Goal: Task Accomplishment & Management: Use online tool/utility

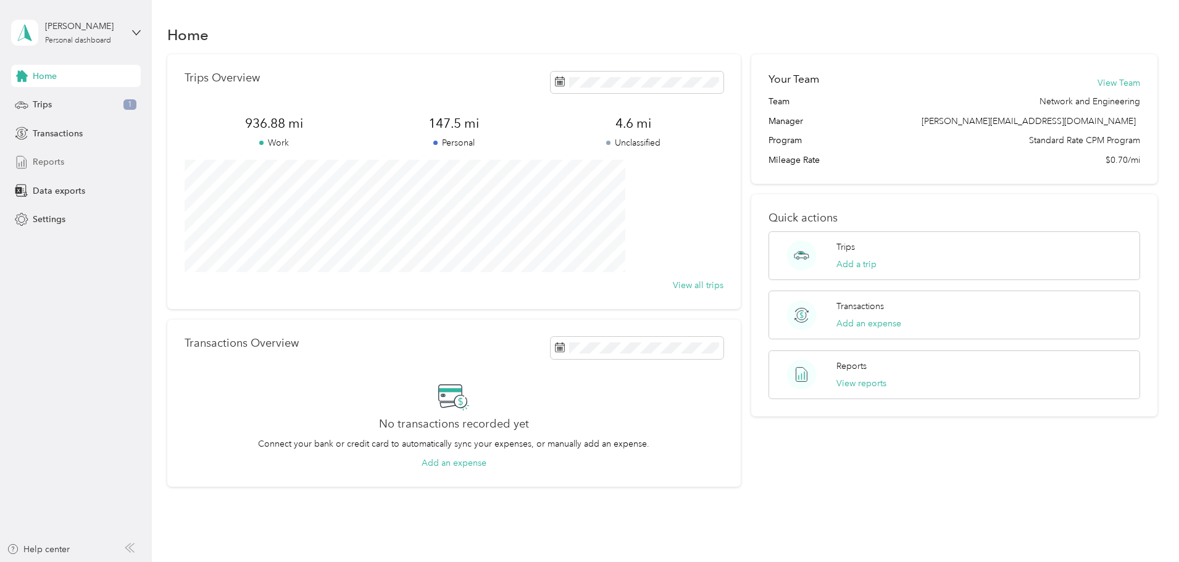
click at [53, 173] on div "Reports" at bounding box center [76, 162] width 130 height 22
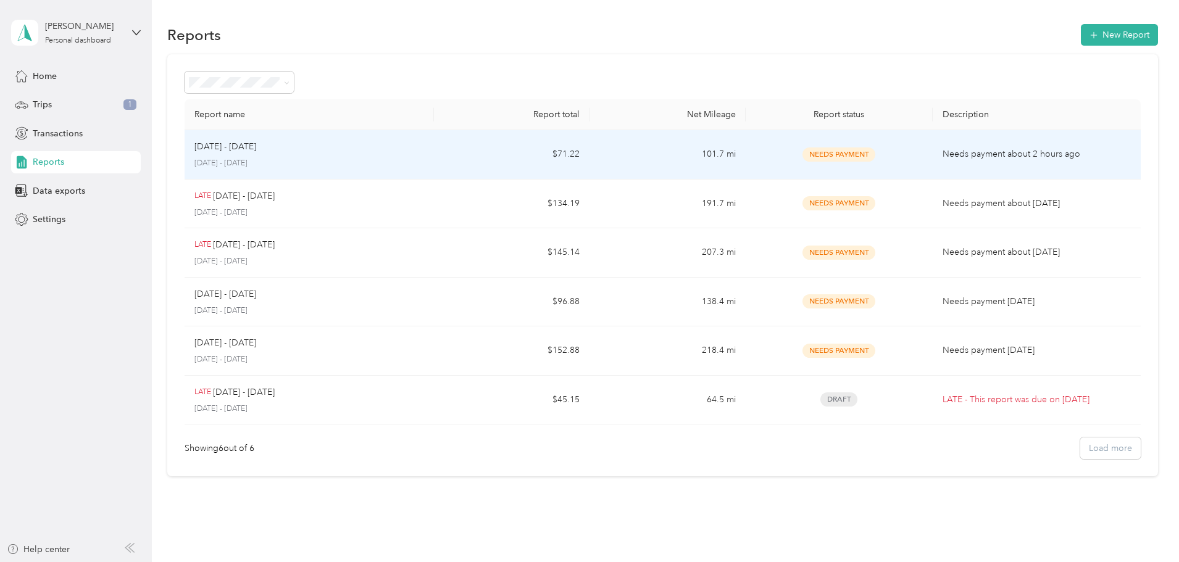
click at [361, 153] on div "[DATE] - [DATE]" at bounding box center [309, 147] width 230 height 14
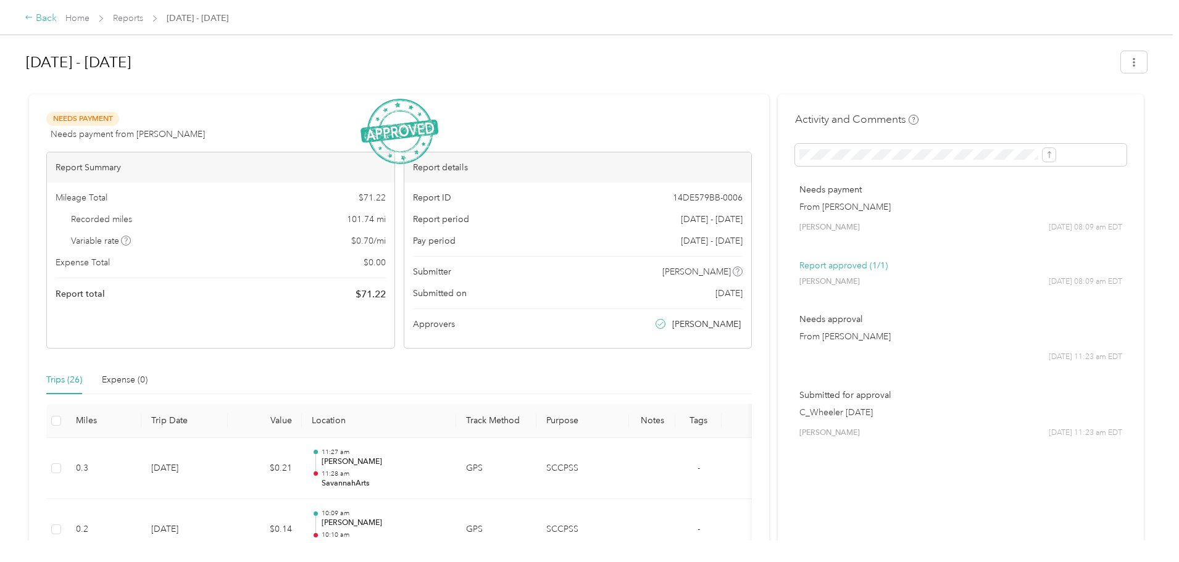
click at [57, 20] on div "Back" at bounding box center [41, 18] width 32 height 15
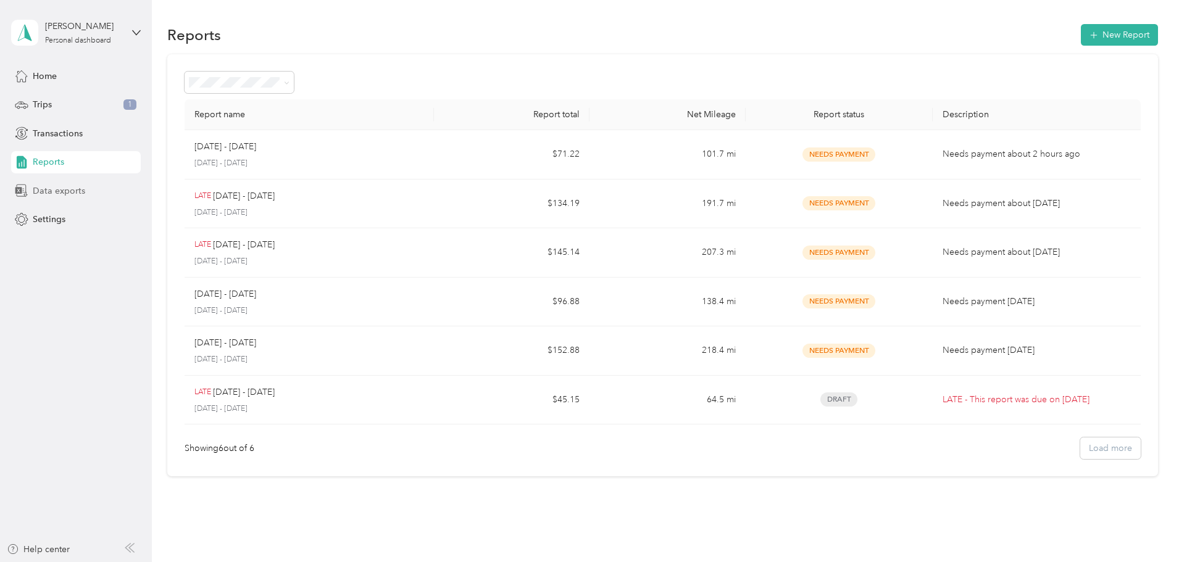
click at [73, 193] on span "Data exports" at bounding box center [59, 191] width 52 height 13
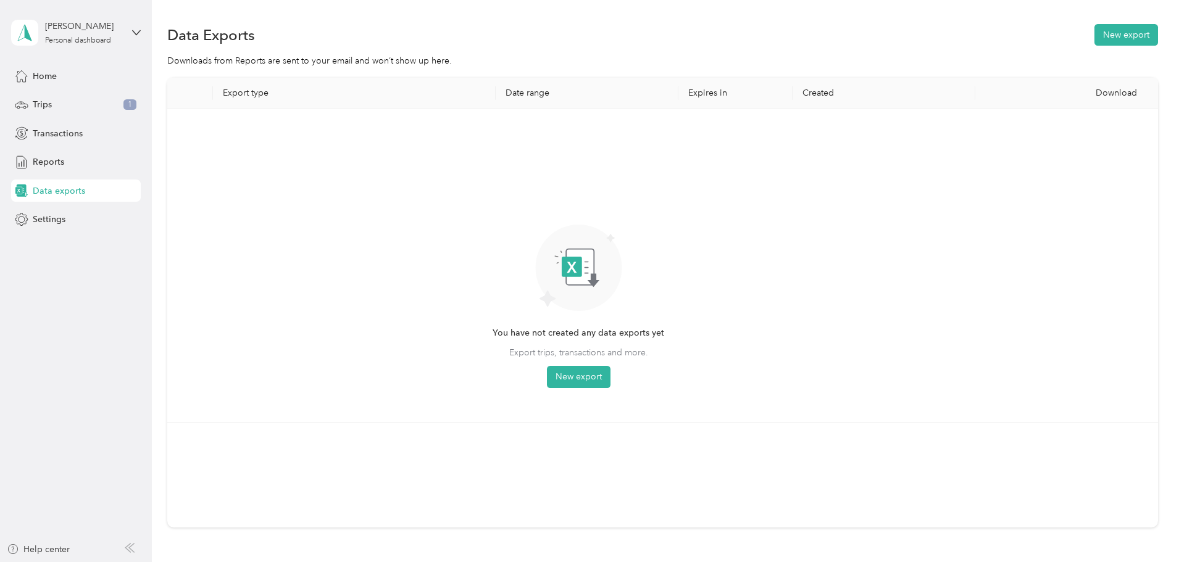
click at [1061, 16] on div "Data Exports New export Downloads from Reports are sent to your email and won’t…" at bounding box center [662, 319] width 1021 height 638
click at [1094, 35] on button "New export" at bounding box center [1126, 35] width 64 height 22
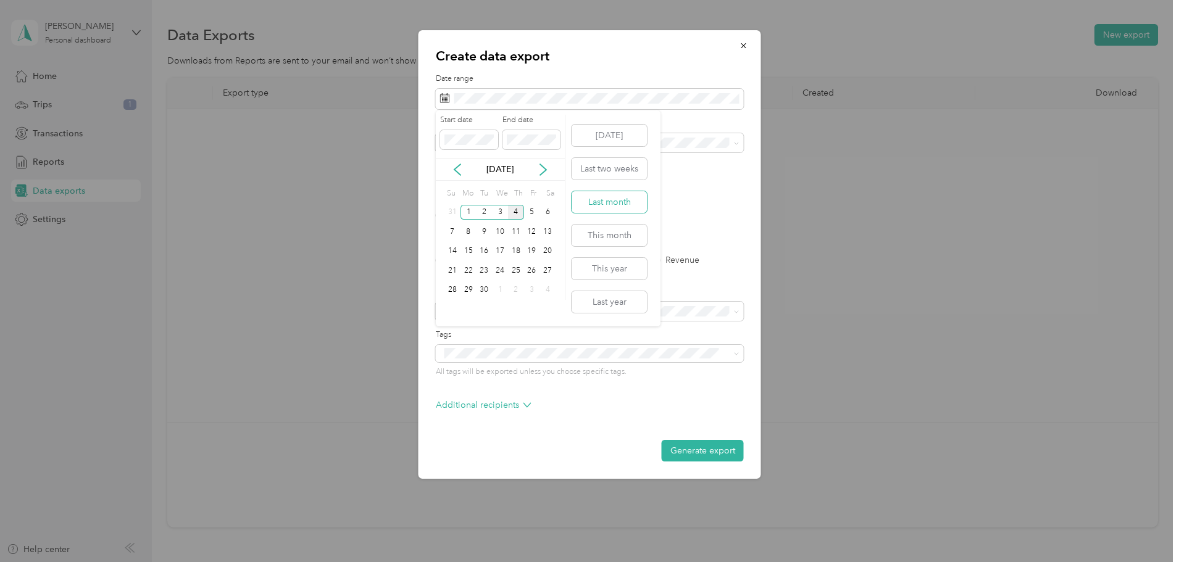
click at [625, 205] on button "Last month" at bounding box center [609, 202] width 75 height 22
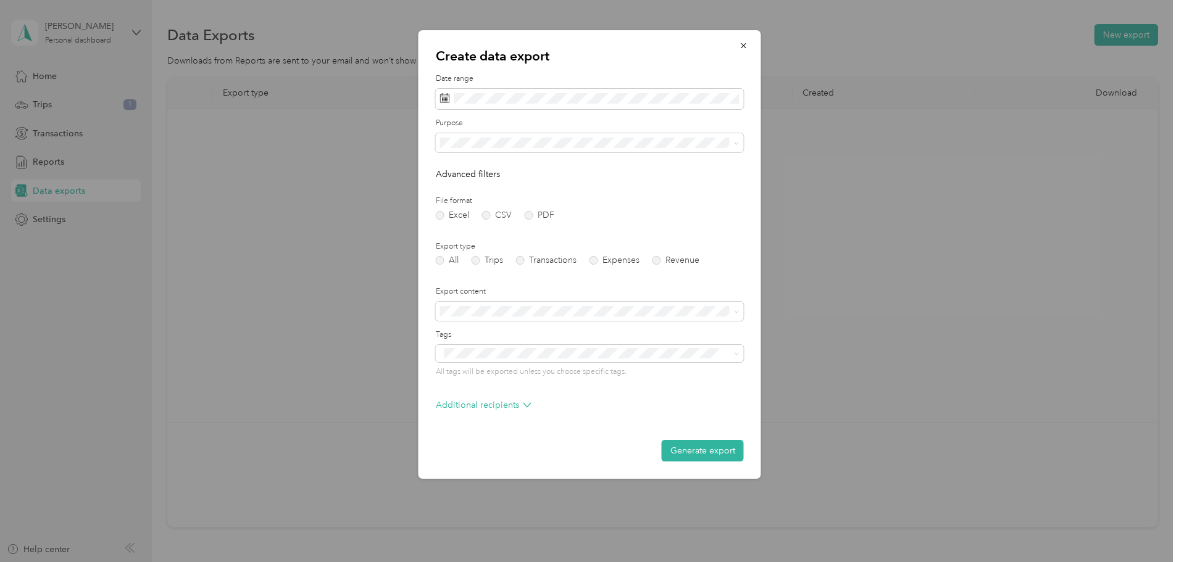
click at [477, 182] on div "SCCPSS" at bounding box center [589, 186] width 291 height 13
click at [530, 219] on label "PDF" at bounding box center [540, 215] width 30 height 9
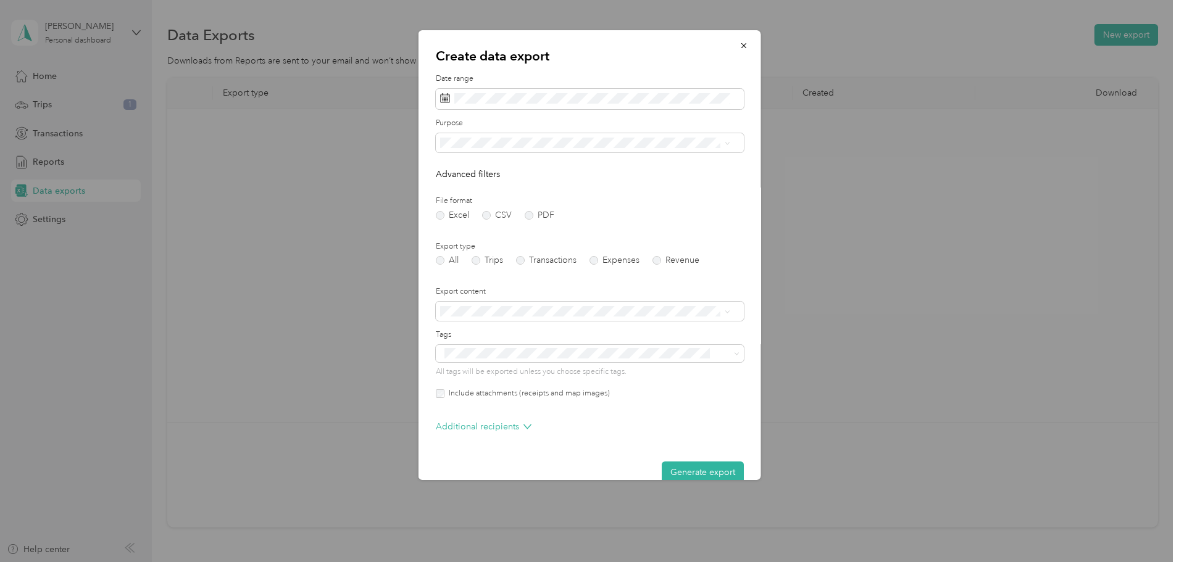
scroll to position [20, 0]
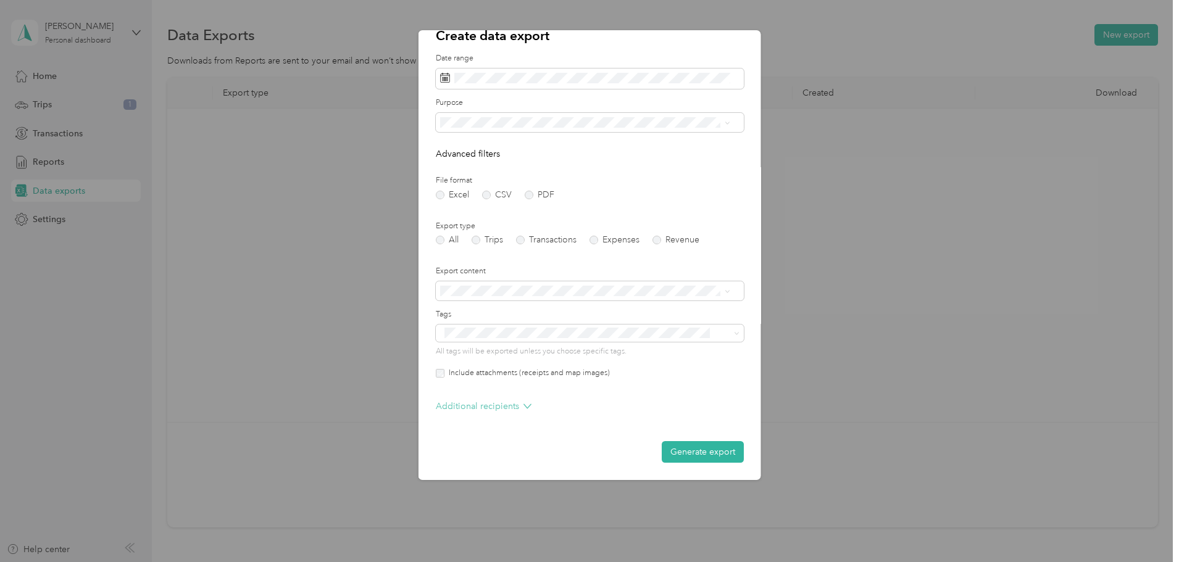
click at [515, 410] on p "Additional recipients" at bounding box center [484, 406] width 96 height 13
click at [515, 409] on p "Additional recipients" at bounding box center [484, 406] width 96 height 13
click at [672, 449] on button "Generate export" at bounding box center [703, 452] width 82 height 22
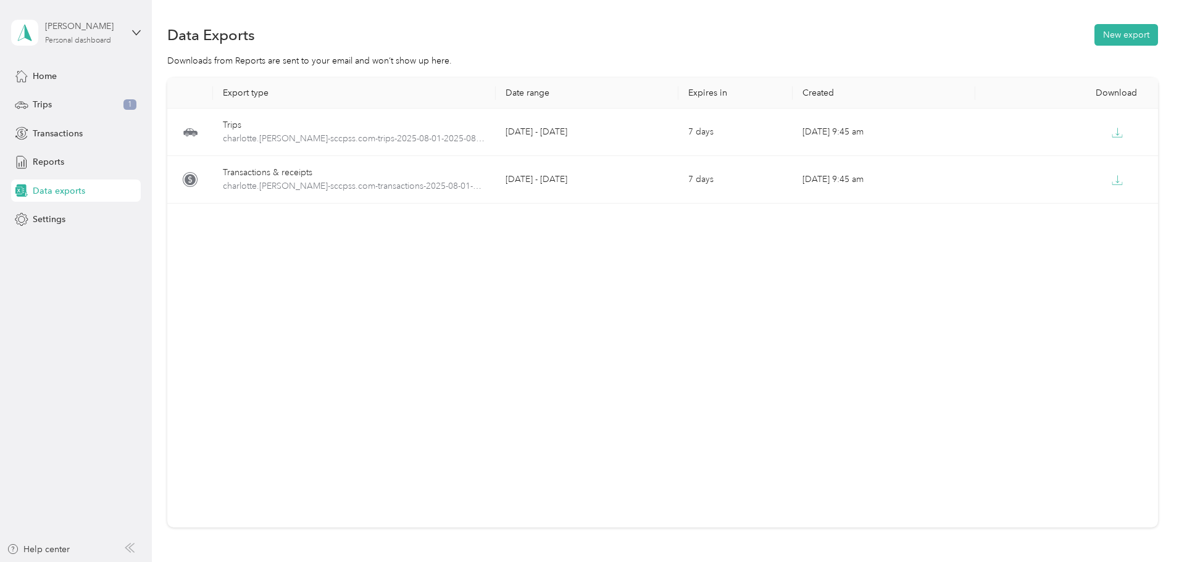
click at [120, 33] on div "[PERSON_NAME] Personal dashboard" at bounding box center [83, 32] width 77 height 25
click at [60, 97] on div "Log out" at bounding box center [46, 100] width 48 height 13
